Goal: Download file/media

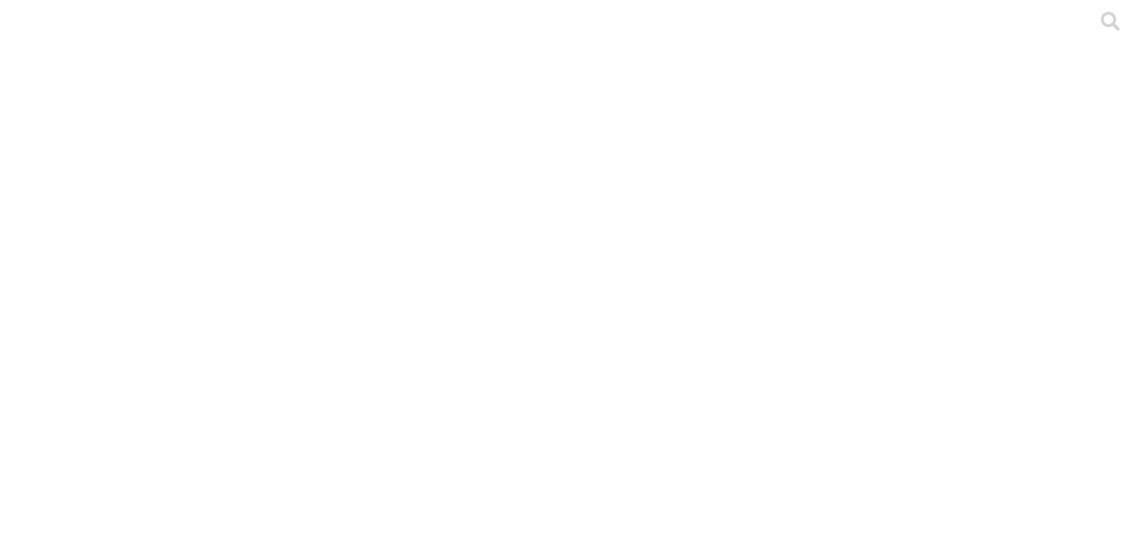
type input "preme"
